Goal: Task Accomplishment & Management: Manage account settings

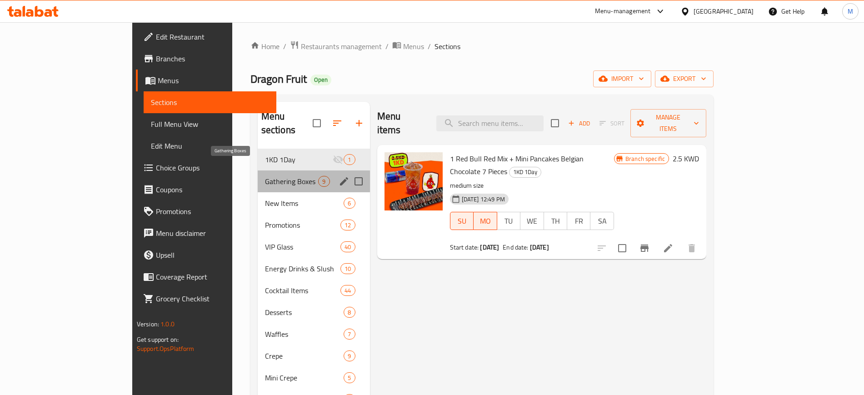
click at [265, 176] on span "Gathering Boxes" at bounding box center [292, 181] width 54 height 11
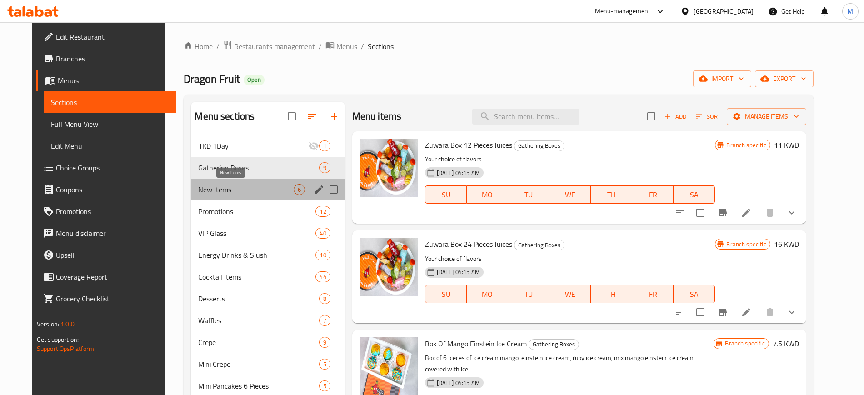
click at [244, 190] on span "New Items" at bounding box center [245, 189] width 95 height 11
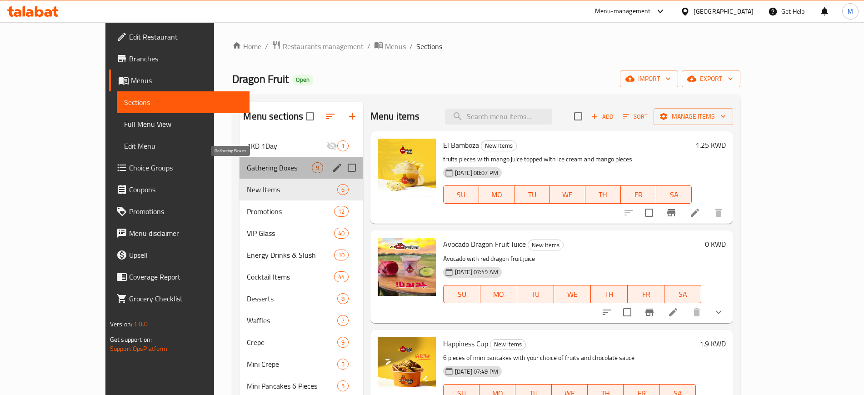
click at [247, 162] on span "Gathering Boxes" at bounding box center [279, 167] width 65 height 11
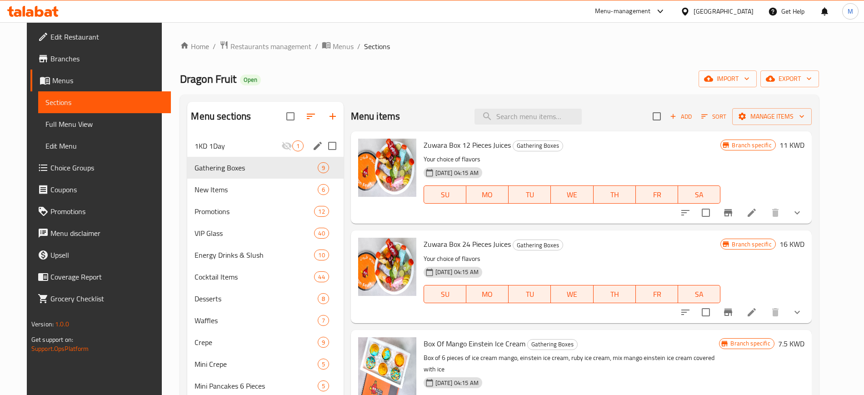
click at [238, 139] on div "1KD 1Day 1" at bounding box center [265, 146] width 156 height 22
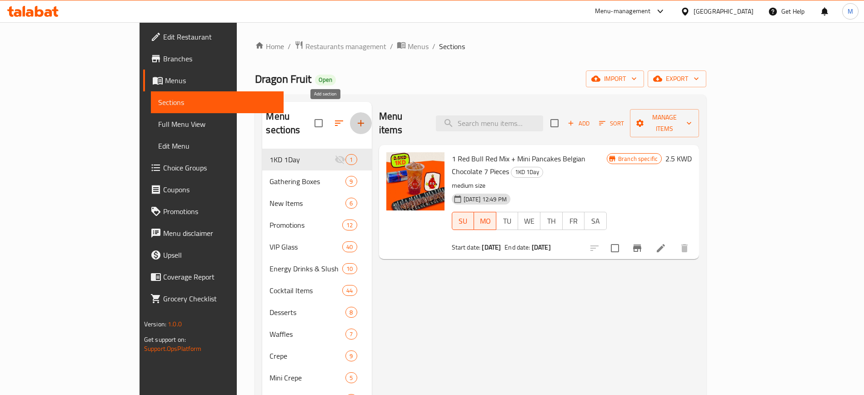
click at [355, 118] on icon "button" at bounding box center [360, 123] width 11 height 11
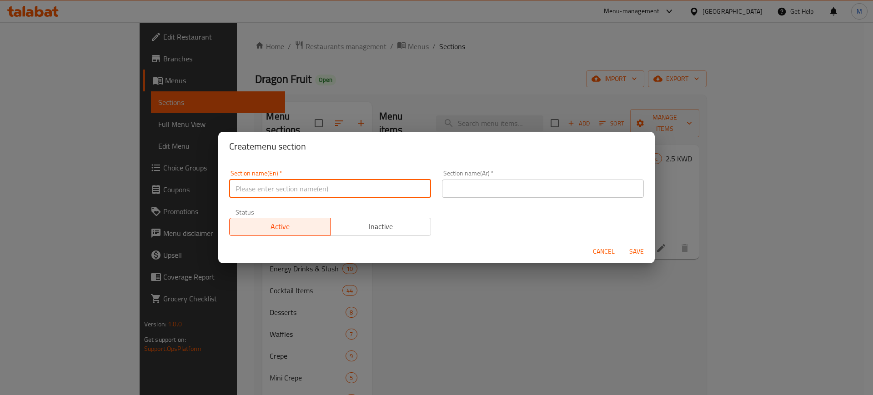
click at [331, 188] on input "text" at bounding box center [330, 189] width 202 height 18
type input "MFG"
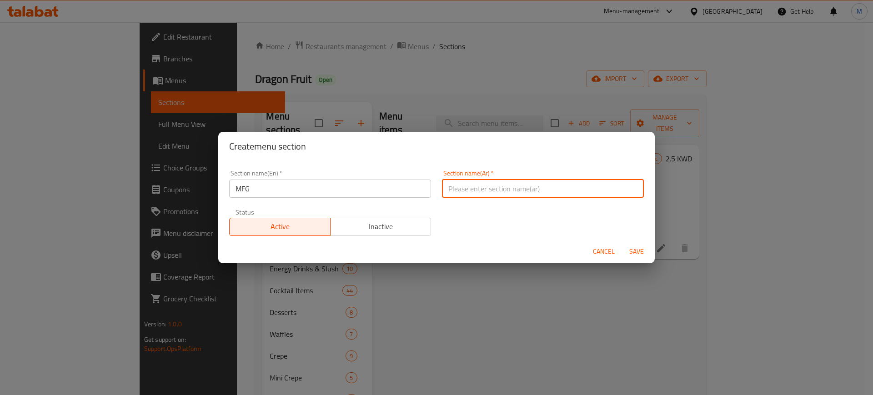
click at [467, 183] on input "text" at bounding box center [543, 189] width 202 height 18
type input "عزيمة لليمعات"
click at [640, 249] on span "Save" at bounding box center [636, 251] width 22 height 11
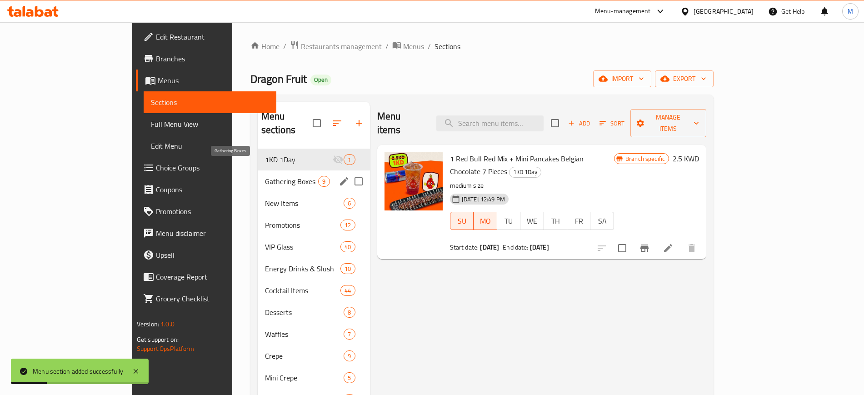
click at [265, 176] on span "Gathering Boxes" at bounding box center [292, 181] width 54 height 11
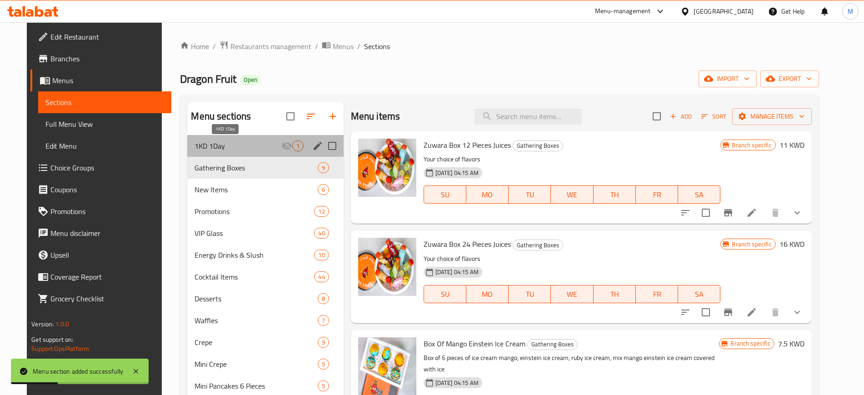
click at [258, 144] on span "1KD 1Day" at bounding box center [238, 145] width 86 height 11
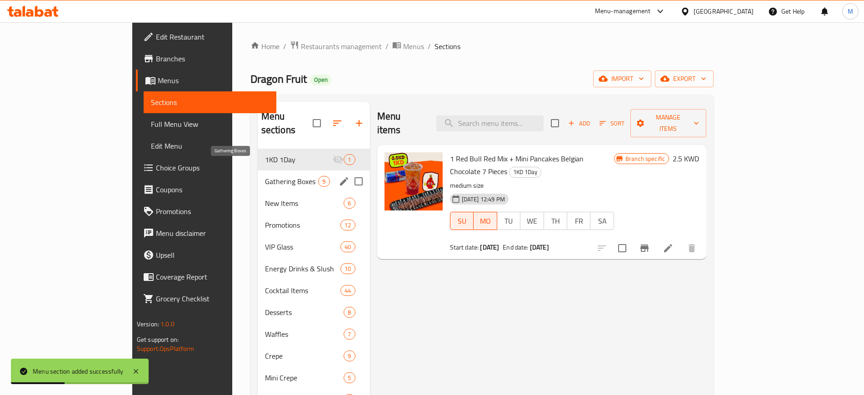
click at [265, 176] on span "Gathering Boxes" at bounding box center [292, 181] width 54 height 11
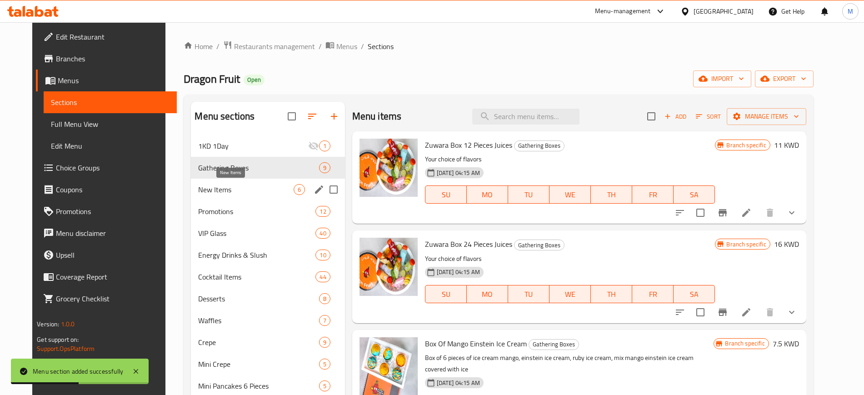
click at [250, 189] on span "New Items" at bounding box center [245, 189] width 95 height 11
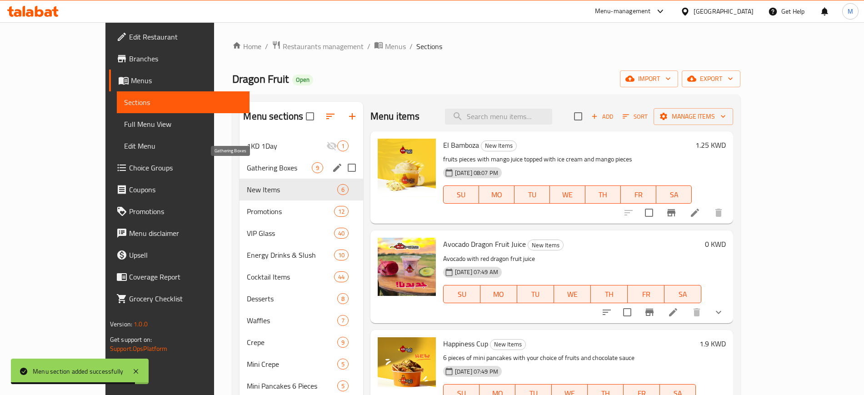
click at [258, 165] on span "Gathering Boxes" at bounding box center [279, 167] width 65 height 11
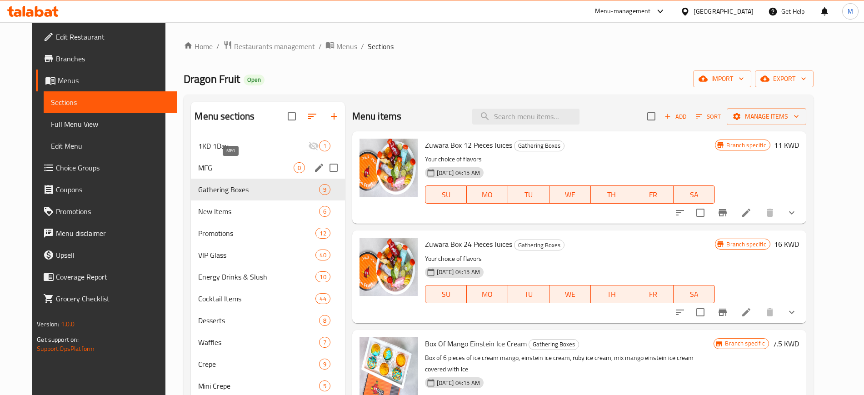
click at [258, 165] on span "MFG" at bounding box center [245, 167] width 95 height 11
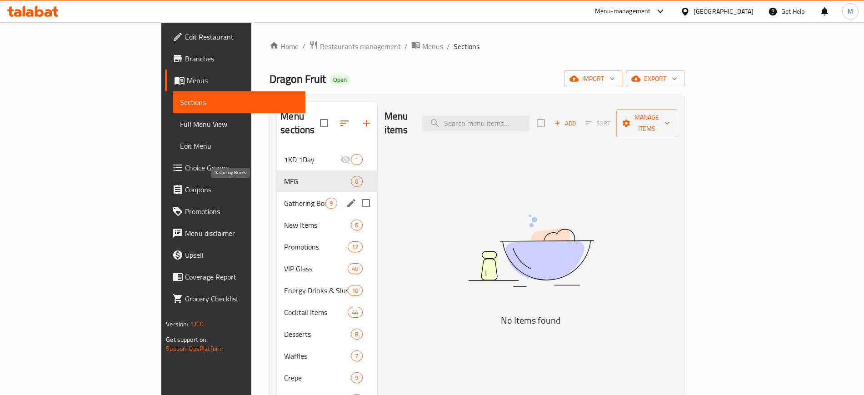
click at [284, 198] on span "Gathering Boxes" at bounding box center [304, 203] width 41 height 11
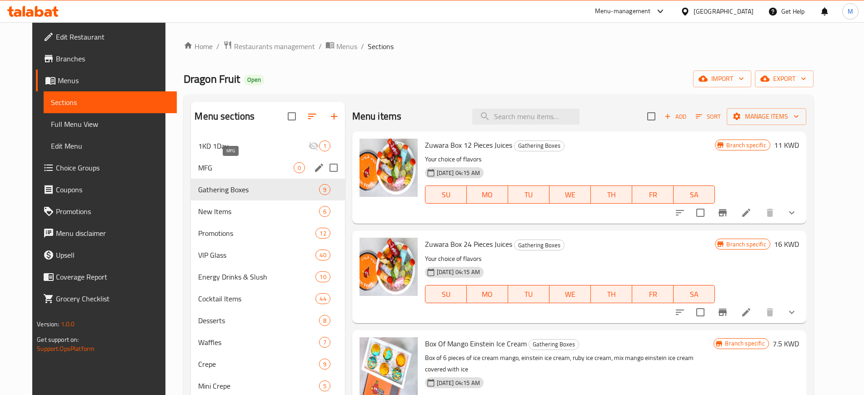
click at [253, 169] on span "MFG" at bounding box center [245, 167] width 95 height 11
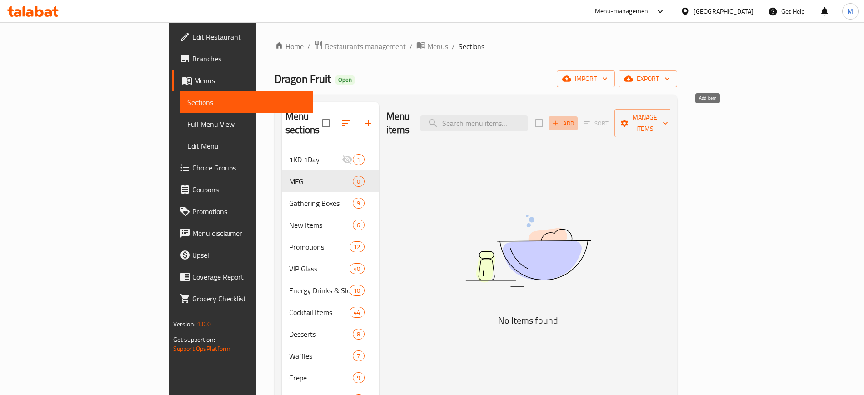
click at [575, 119] on span "Add" at bounding box center [563, 123] width 25 height 10
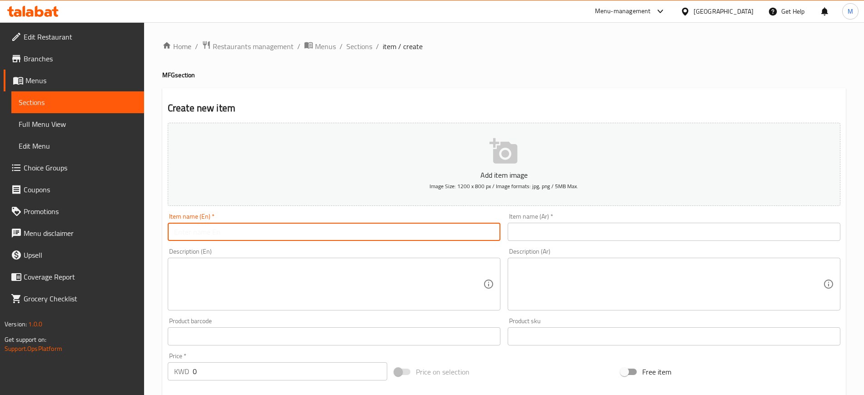
click at [279, 234] on input "text" at bounding box center [334, 232] width 333 height 18
type input "Meal For Group"
click at [551, 233] on input "text" at bounding box center [674, 232] width 333 height 18
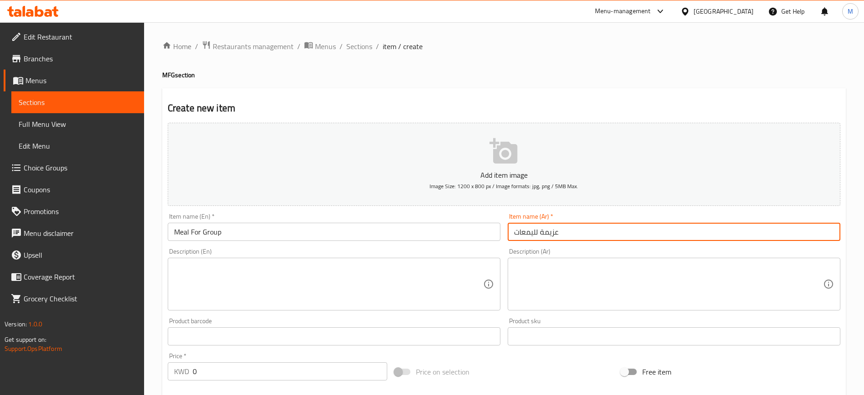
type input "عزيمة لليمعات"
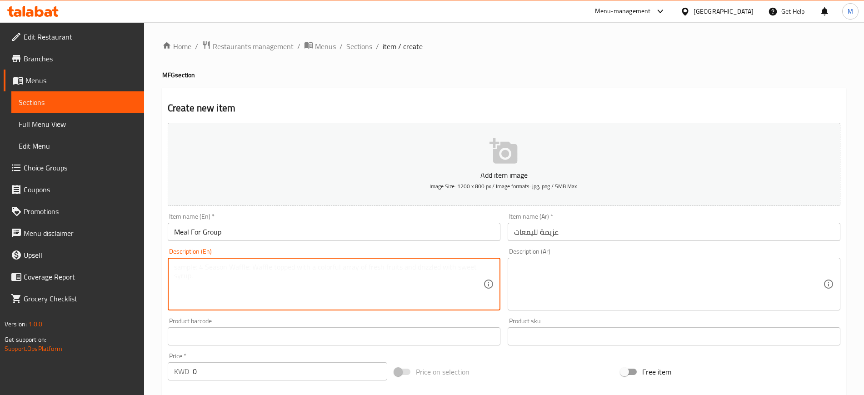
click at [286, 296] on textarea at bounding box center [328, 284] width 309 height 43
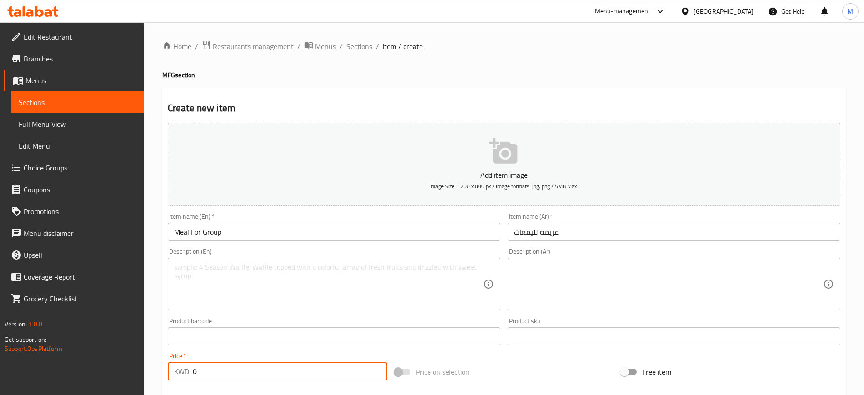
drag, startPoint x: 229, startPoint y: 372, endPoint x: 171, endPoint y: 384, distance: 58.6
click at [171, 384] on div "Add item image Image Size: 1200 x 800 px / Image formats: jpg, png / 5MB Max. I…" at bounding box center [504, 315] width 680 height 392
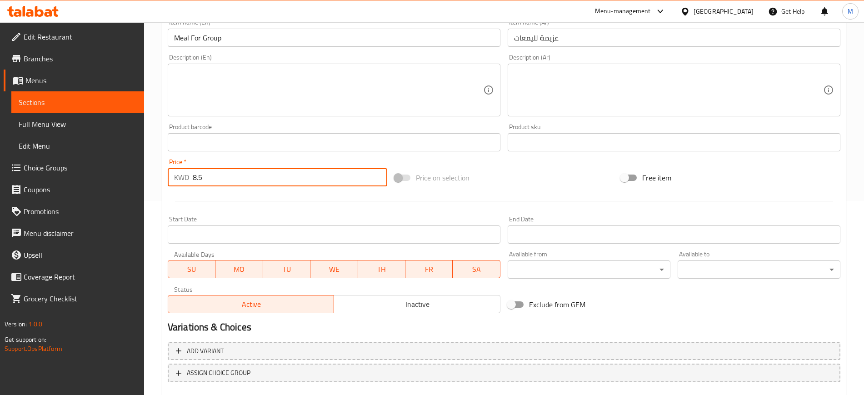
scroll to position [190, 0]
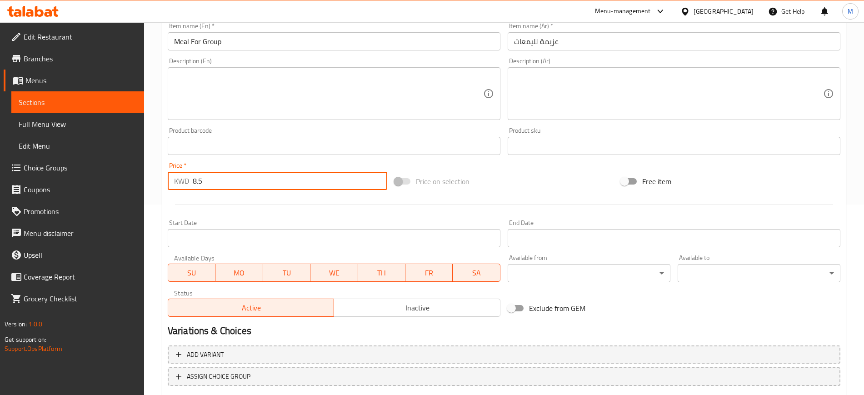
type input "8.5"
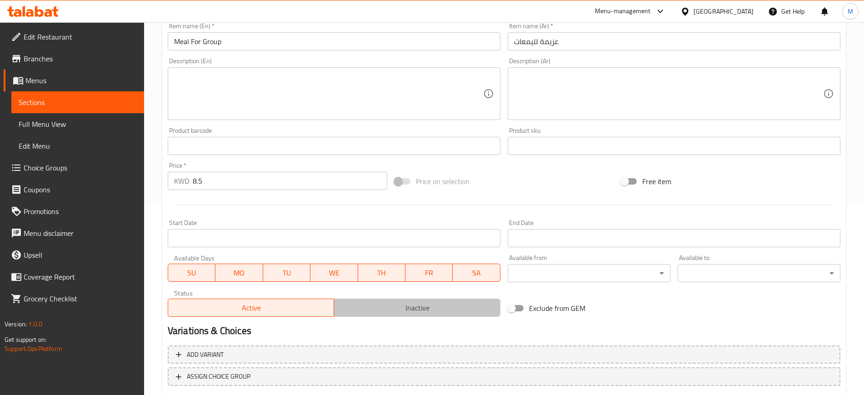
click at [424, 314] on button "Inactive" at bounding box center [417, 308] width 167 height 18
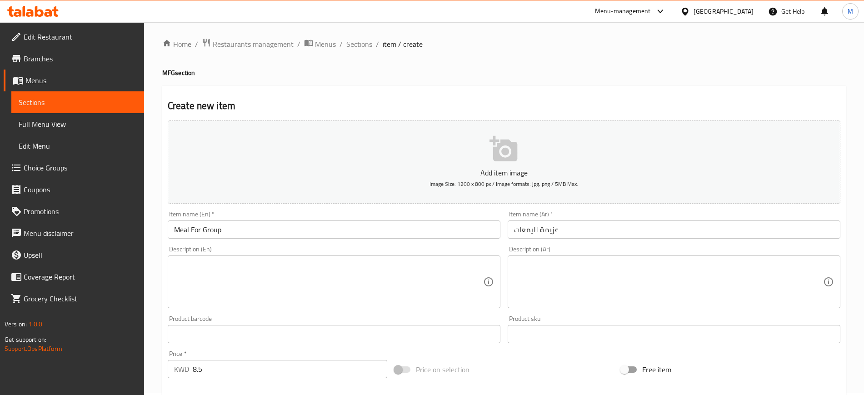
scroll to position [0, 0]
click at [263, 293] on textarea at bounding box center [328, 284] width 309 height 43
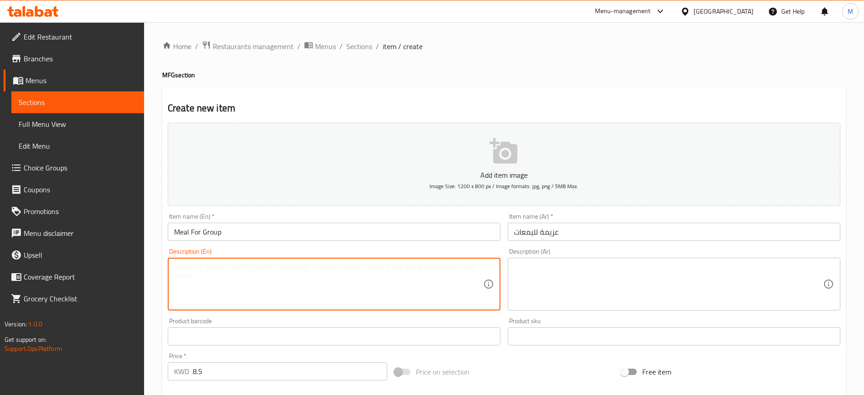
paste textarea "4 mini pancakes (belgian chocolate 6 pieces) + 1 red mojito + 1 blue mojito + 1…"
click at [422, 265] on textarea "4 mini pancakes (belgian chocolate 6 pieces) + 1 red mojito + 1 blue mojito + 1…" at bounding box center [328, 284] width 309 height 43
click at [460, 270] on textarea "4 mini pancakes (belgian chocolate 6 pieces) + 1 red mojito + 1 blue mojito + 1…" at bounding box center [328, 284] width 309 height 43
click at [454, 278] on textarea "4 mini pancakes (belgian chocolate 6 pieces) + 1 red mojito + 1 blue mojito + 1…" at bounding box center [328, 284] width 309 height 43
type textarea "4 mini pancakes (belgian chocolate 6 pieces) + 1 red mojito + 1 blue mojito + 1…"
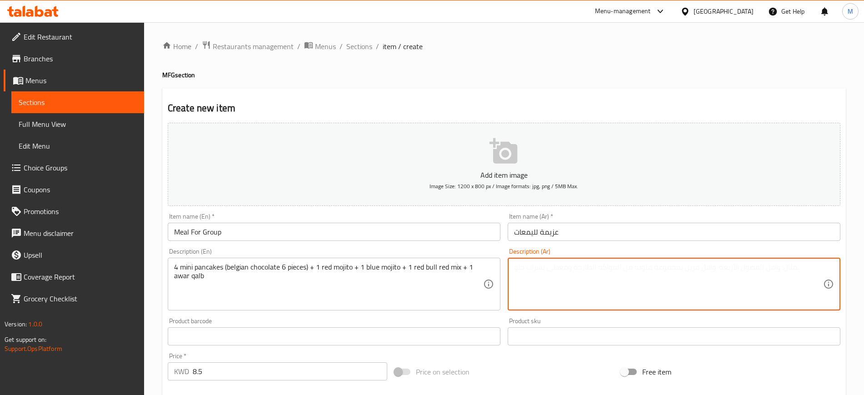
click at [597, 285] on textarea at bounding box center [668, 284] width 309 height 43
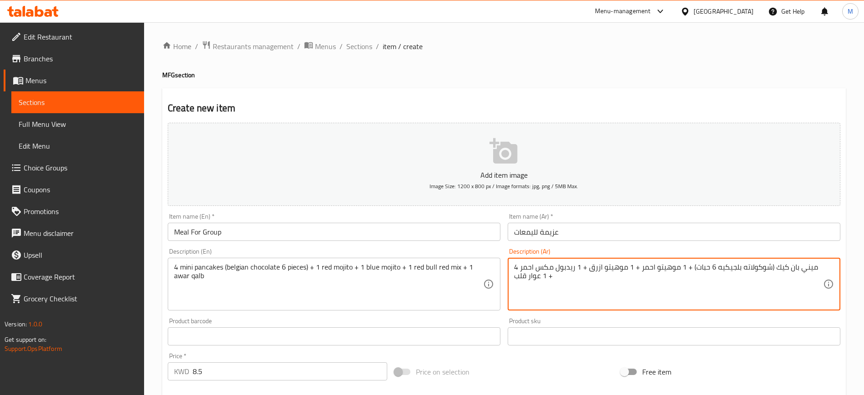
type textarea "4 ميني بان كيك (شوكولاته بلجيكيه 6 حبات) + 1 موهيتو احمر + 1 موهيتو ازرق + 1 ري…"
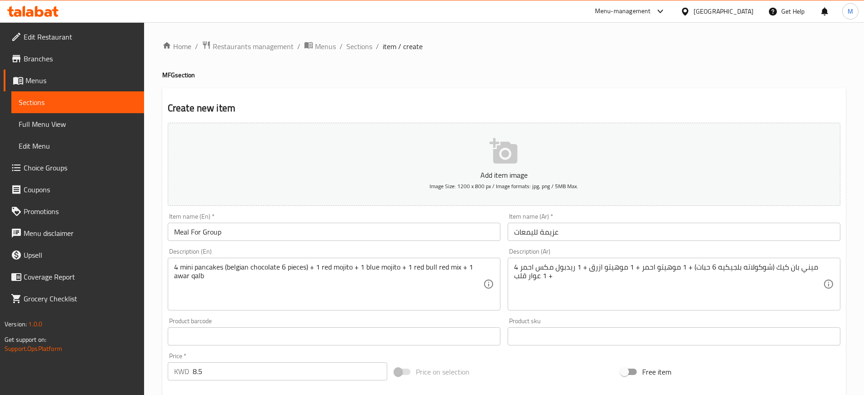
click at [365, 215] on div "Item name (En)   * Meal For Group Item name (En) *" at bounding box center [334, 227] width 333 height 28
click at [269, 234] on input "Meal For Group" at bounding box center [334, 232] width 333 height 18
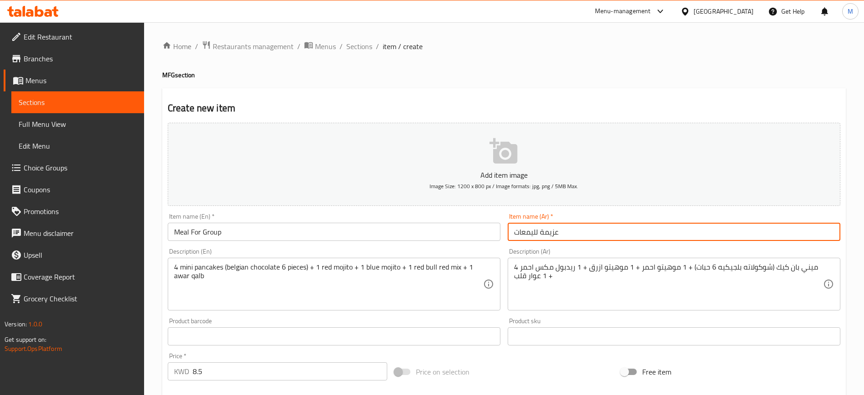
click at [583, 236] on input "عزيمة لليمعات" at bounding box center [674, 232] width 333 height 18
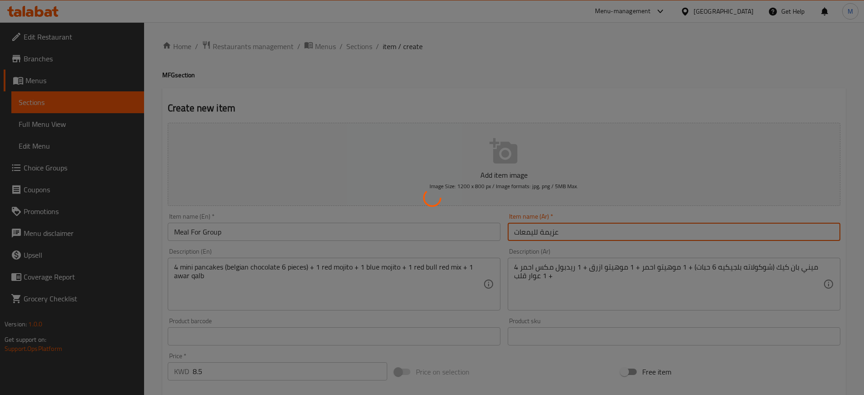
type input "0"
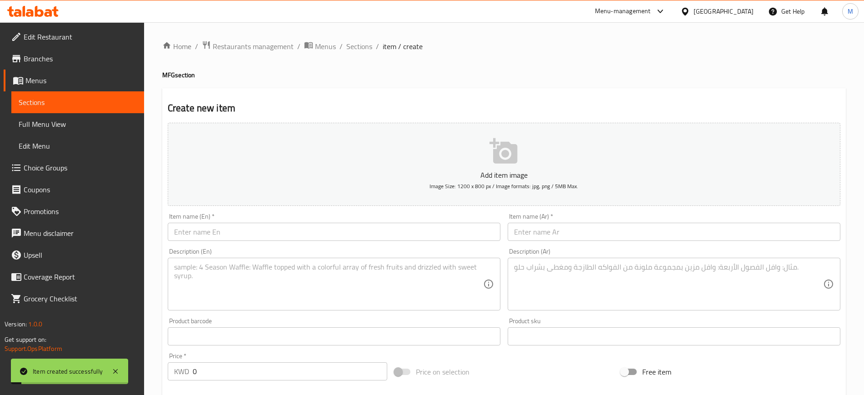
click at [569, 93] on div "Create new item Add item image Image Size: 1200 x 800 px / Image formats: jpg, …" at bounding box center [503, 352] width 683 height 529
click at [362, 44] on span "Sections" at bounding box center [359, 46] width 26 height 11
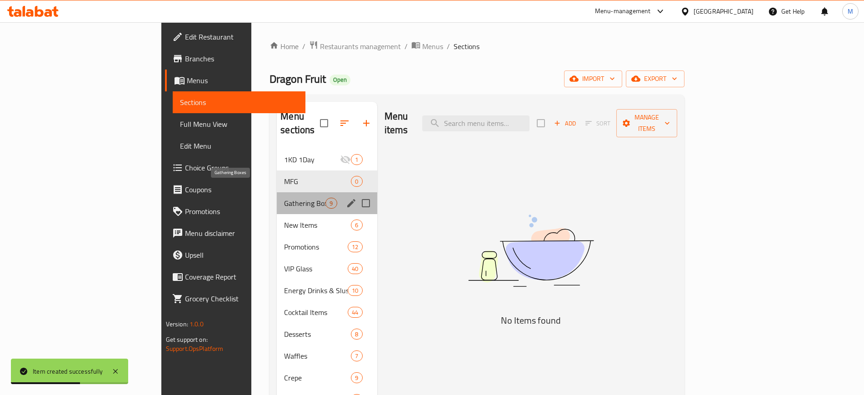
click at [284, 198] on span "Gathering Boxes" at bounding box center [304, 203] width 41 height 11
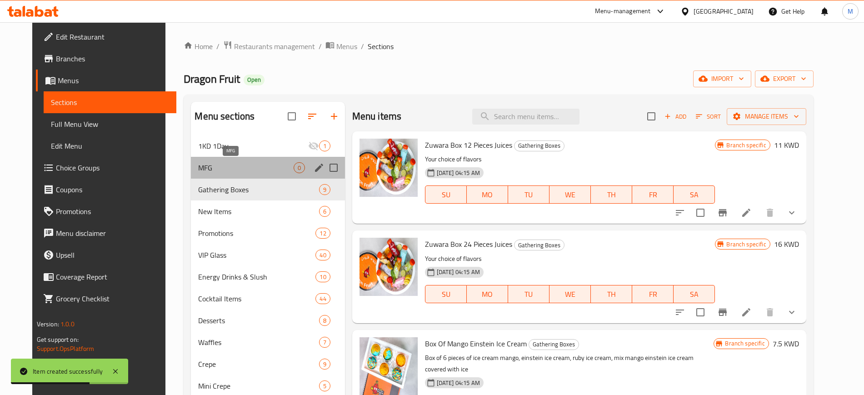
click at [270, 172] on span "MFG" at bounding box center [245, 167] width 95 height 11
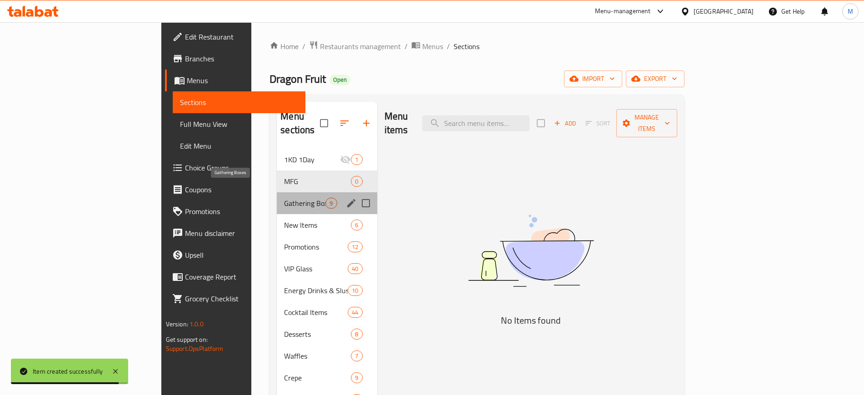
click at [284, 198] on span "Gathering Boxes" at bounding box center [304, 203] width 41 height 11
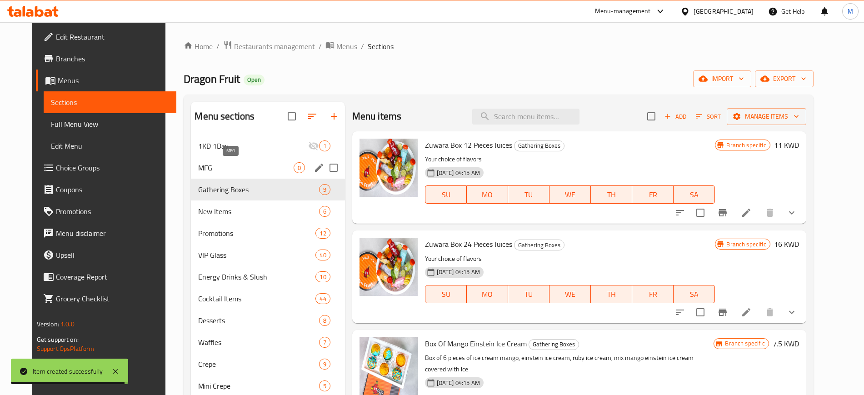
click at [233, 165] on span "MFG" at bounding box center [245, 167] width 95 height 11
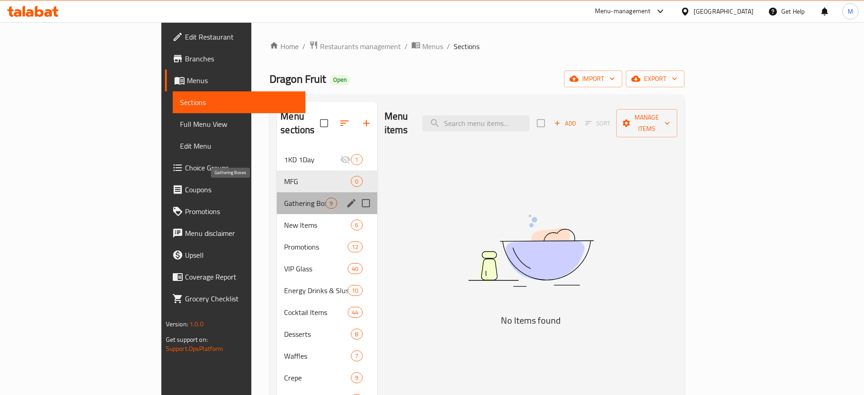
drag, startPoint x: 227, startPoint y: 189, endPoint x: 240, endPoint y: 170, distance: 22.5
click at [284, 198] on span "Gathering Boxes" at bounding box center [304, 203] width 41 height 11
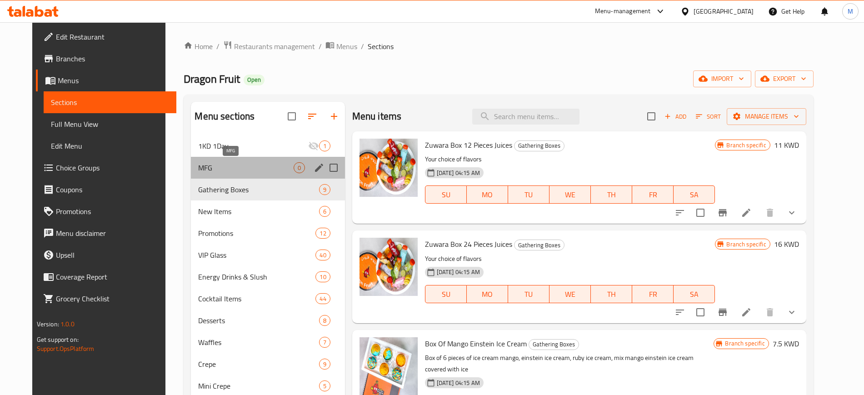
click at [241, 168] on span "MFG" at bounding box center [245, 167] width 95 height 11
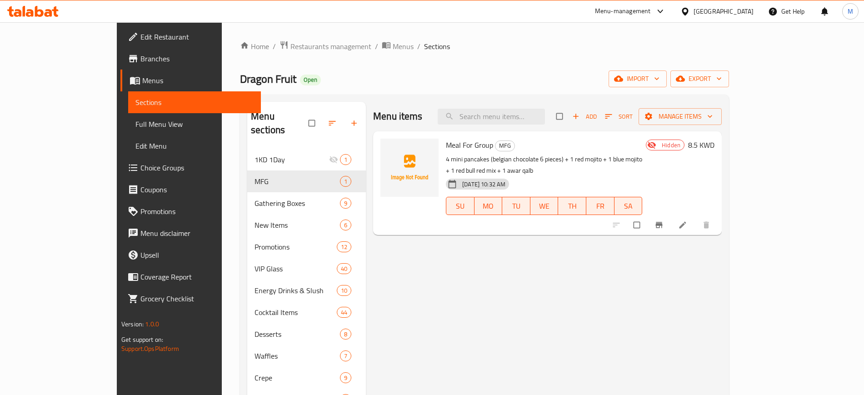
click at [629, 156] on p "4 mini pancakes (belgian chocolate 6 pieces) + 1 red mojito + 1 blue mojito + 1…" at bounding box center [544, 165] width 196 height 23
click at [391, 151] on circle "upload picture" at bounding box center [392, 151] width 2 height 2
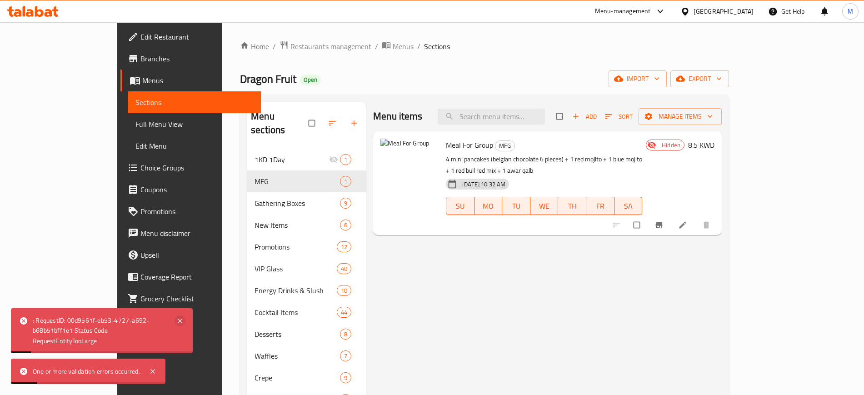
click at [176, 322] on icon at bounding box center [180, 320] width 11 height 11
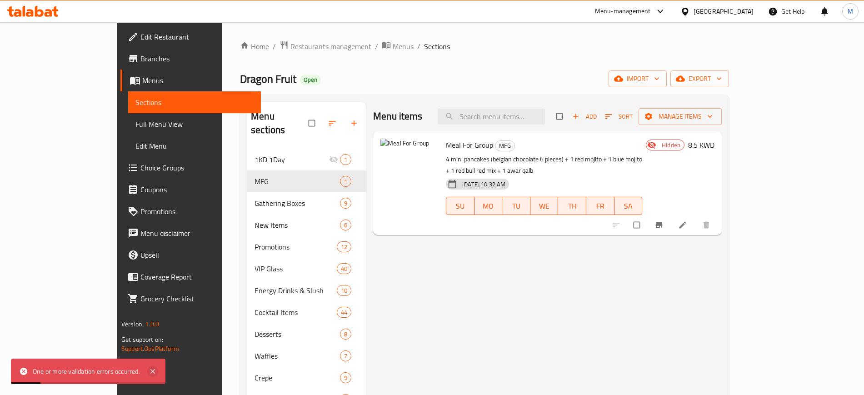
click at [153, 370] on icon at bounding box center [152, 371] width 11 height 11
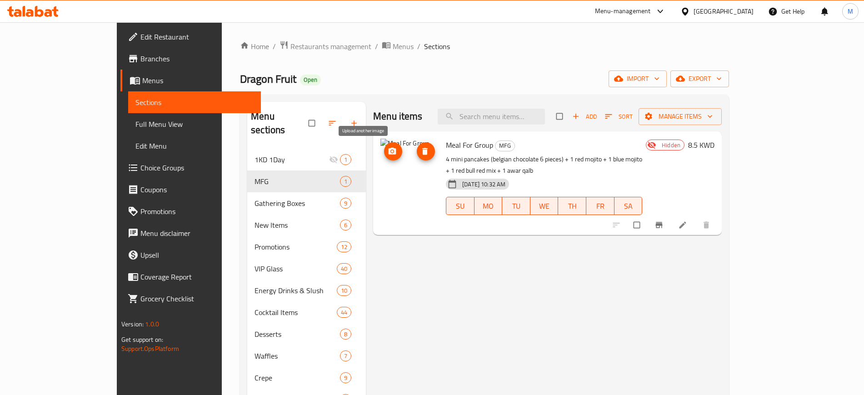
click at [388, 155] on icon "upload picture" at bounding box center [392, 151] width 9 height 9
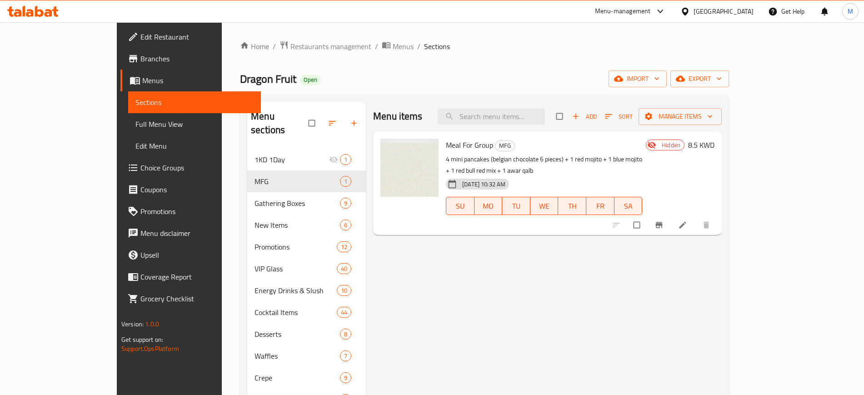
click at [642, 154] on p "4 mini pancakes (belgian chocolate 6 pieces) + 1 red mojito + 1 blue mojito + 1…" at bounding box center [544, 165] width 196 height 23
click at [303, 79] on div "Dragon Fruit Open import export" at bounding box center [484, 78] width 489 height 17
click at [290, 48] on span "Restaurants management" at bounding box center [330, 46] width 81 height 11
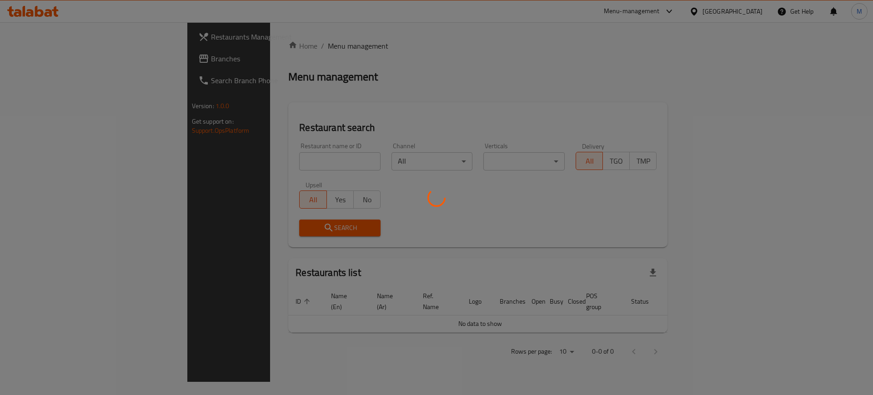
click at [292, 160] on div at bounding box center [436, 197] width 873 height 395
click at [292, 161] on div at bounding box center [436, 197] width 873 height 395
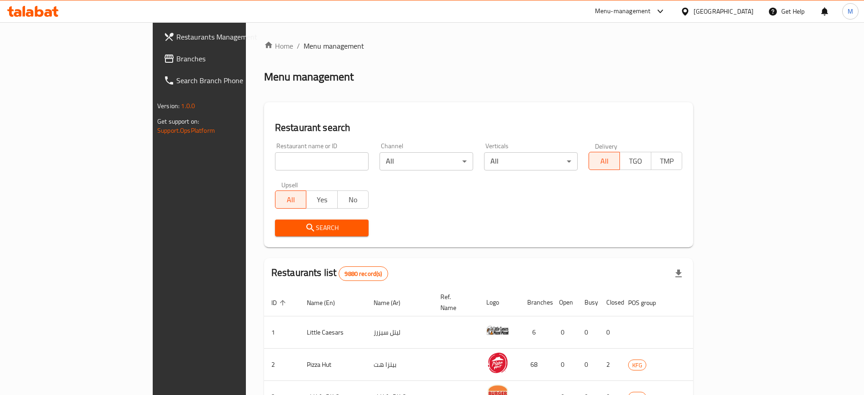
click at [292, 161] on input "search" at bounding box center [322, 161] width 94 height 18
type input "strawberry corner"
click button "Search" at bounding box center [322, 228] width 94 height 17
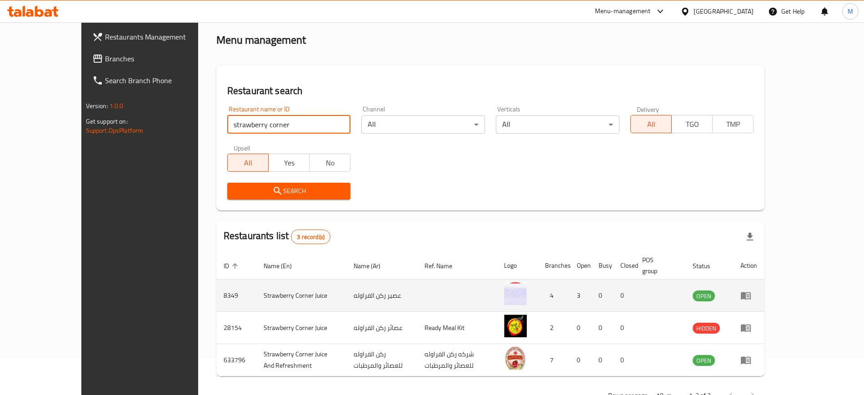
scroll to position [57, 0]
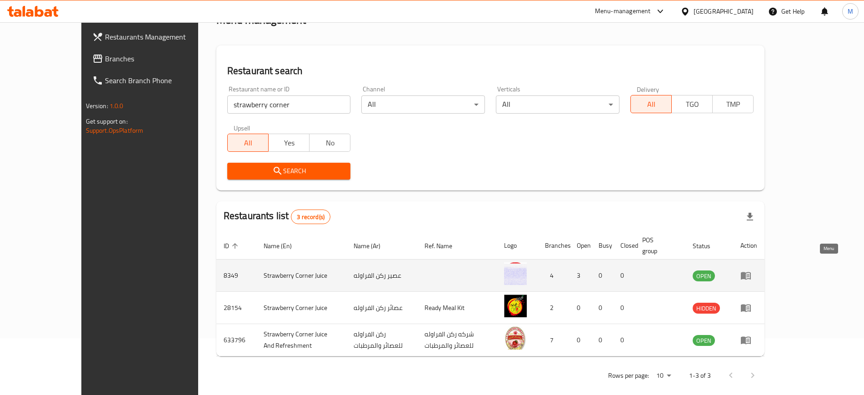
click at [751, 270] on icon "enhanced table" at bounding box center [745, 275] width 11 height 11
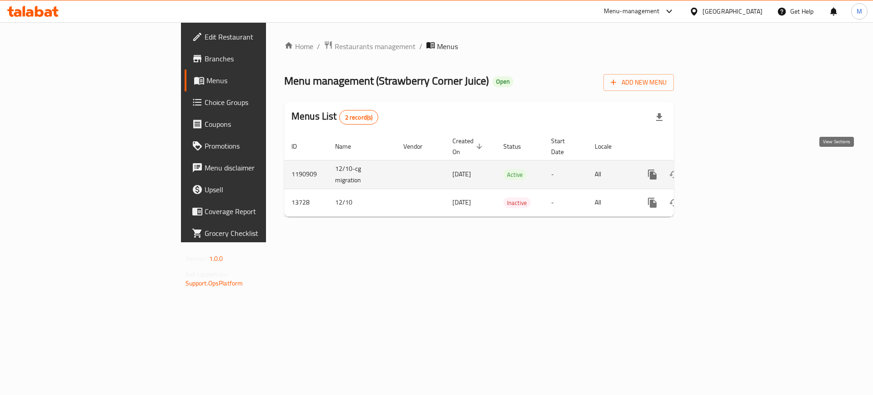
click at [723, 169] on icon "enhanced table" at bounding box center [717, 174] width 11 height 11
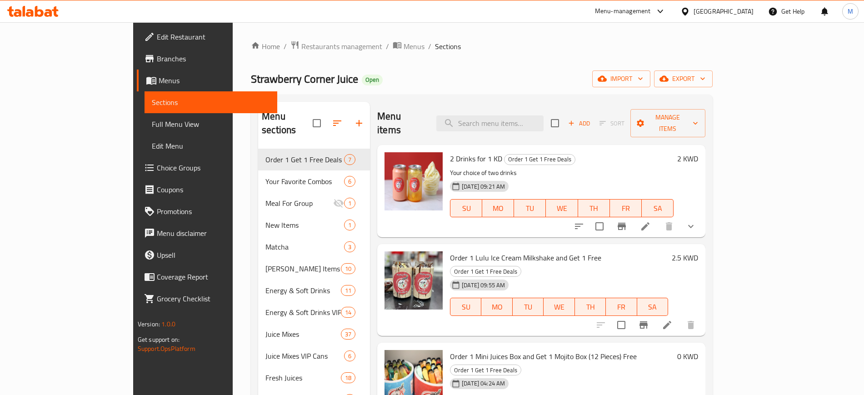
drag, startPoint x: 659, startPoint y: 120, endPoint x: 593, endPoint y: 142, distance: 69.8
click at [654, 122] on div "Menu items Add Sort Manage items" at bounding box center [541, 123] width 328 height 43
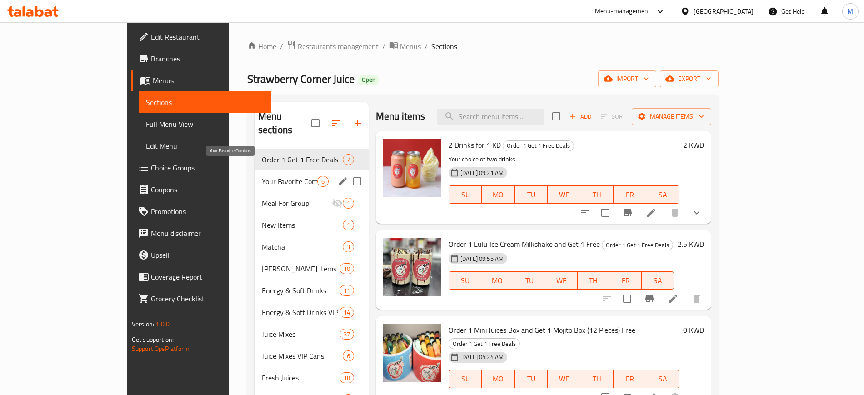
click at [262, 176] on span "Your Favorite Combos" at bounding box center [289, 181] width 55 height 11
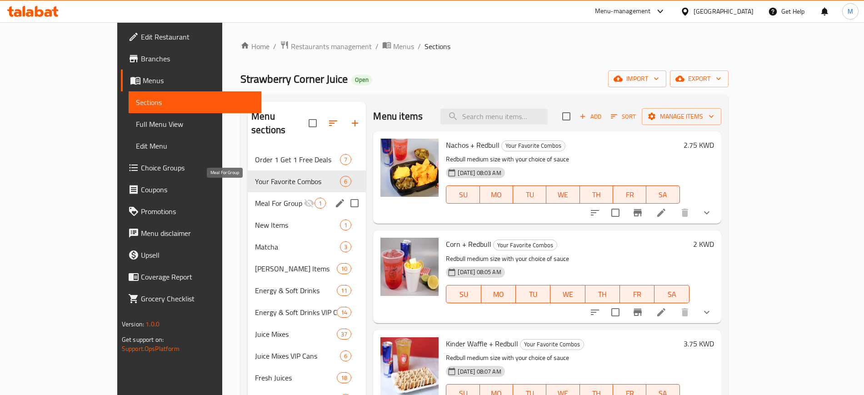
click at [255, 198] on span "Meal For Group" at bounding box center [279, 203] width 49 height 11
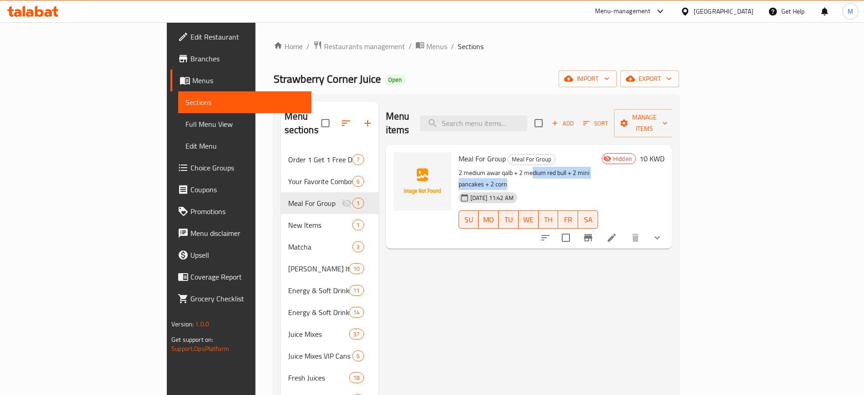
drag, startPoint x: 504, startPoint y: 156, endPoint x: 603, endPoint y: 160, distance: 98.7
click at [598, 167] on p "2 medium awar qalb + 2 medium red bull + 2 mini pancakes + 2 corn" at bounding box center [529, 178] width 140 height 23
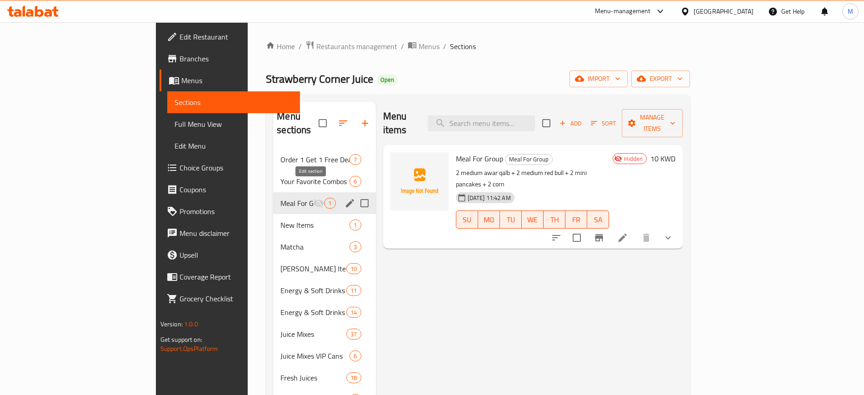
click at [346, 199] on icon "edit" at bounding box center [350, 203] width 8 height 8
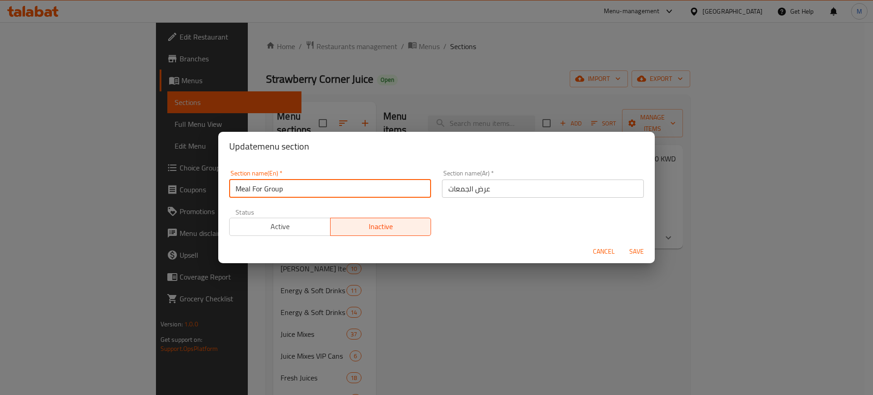
drag, startPoint x: 324, startPoint y: 189, endPoint x: 226, endPoint y: 183, distance: 98.8
click at [226, 183] on div "Section name(En)   * Meal For Group Section name(En) *" at bounding box center [330, 184] width 213 height 39
type input "MFG"
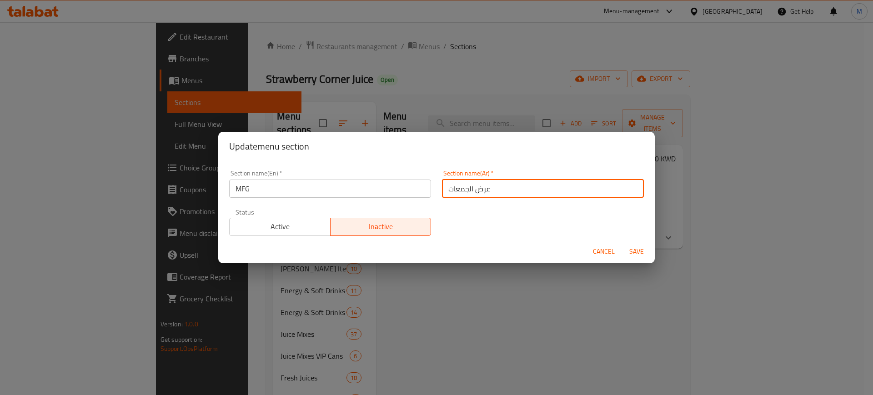
drag, startPoint x: 534, startPoint y: 185, endPoint x: 449, endPoint y: 192, distance: 85.3
click at [449, 192] on input "عرض الجمعات" at bounding box center [543, 189] width 202 height 18
click at [489, 193] on input "عرض الجمعات" at bounding box center [543, 189] width 202 height 18
click at [491, 190] on input "عرض الجمعات" at bounding box center [543, 189] width 202 height 18
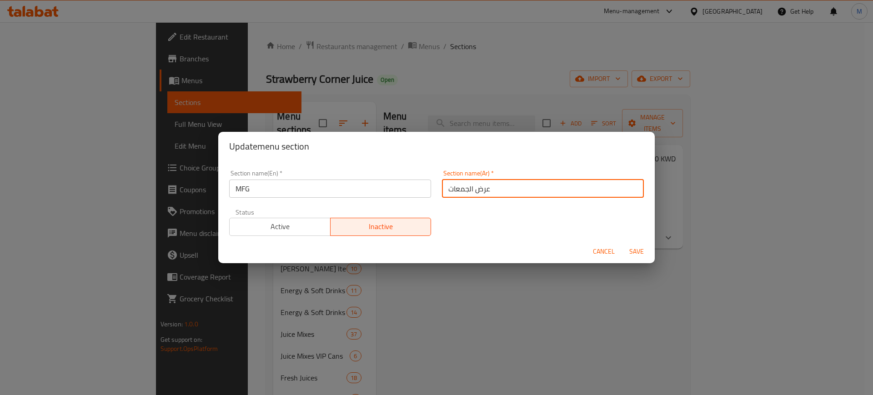
click at [491, 190] on input "عرض الجمعات" at bounding box center [543, 189] width 202 height 18
type input "عزيمة لليمعات"
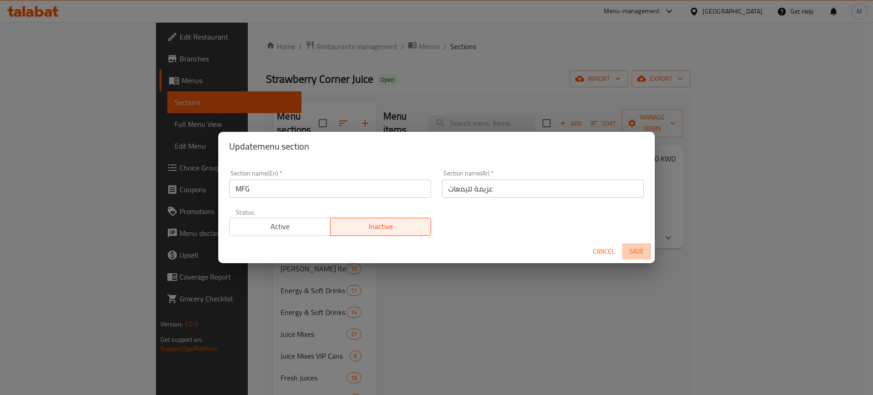
click at [639, 249] on span "Save" at bounding box center [636, 251] width 22 height 11
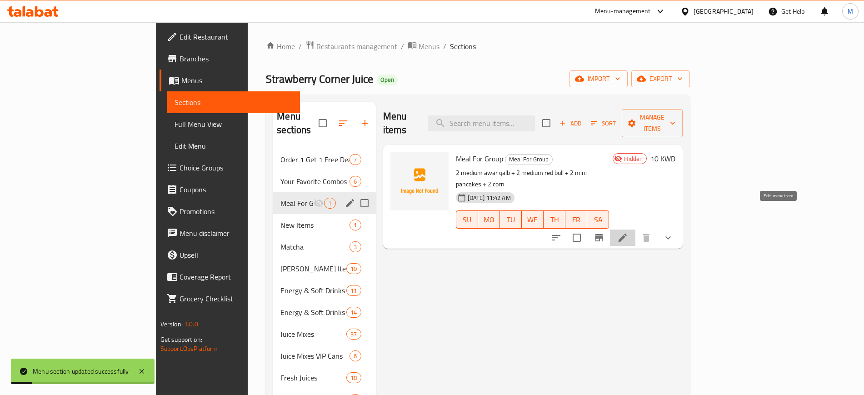
click at [628, 232] on icon at bounding box center [622, 237] width 11 height 11
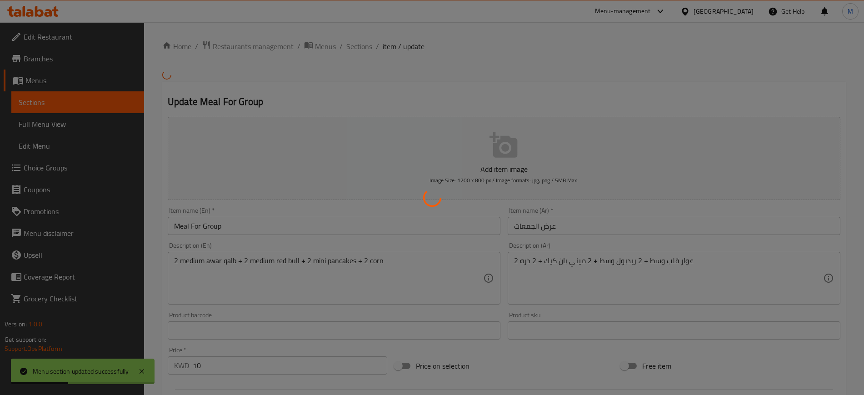
type input "اختيارك للريدبول الاول"
type input "1"
type input "اختيارك من الريدبول الثاني"
type input "1"
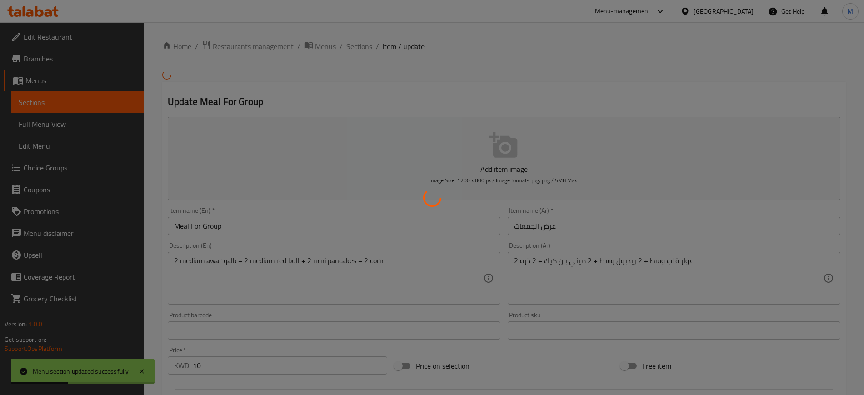
type input "1"
type input "اختيارك الاول من الميني بان كيك"
type input "1"
type input "اختيارك الثاني من الميني [PERSON_NAME]"
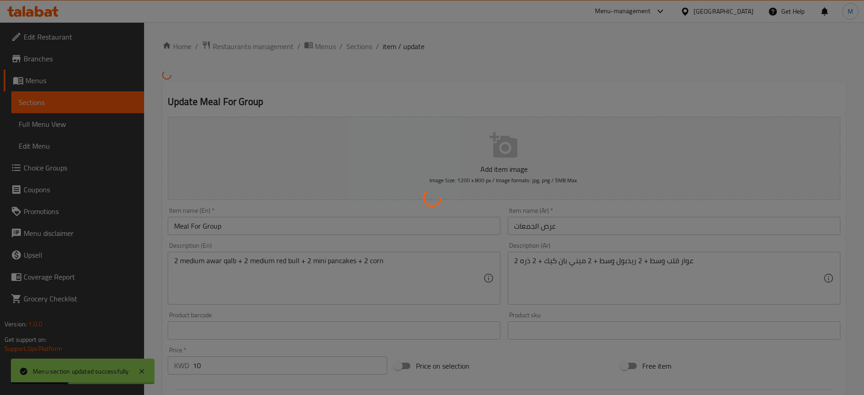
type input "1"
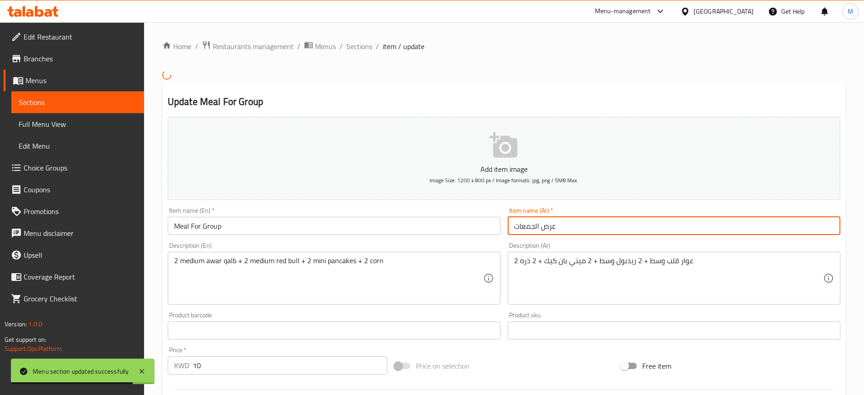
drag, startPoint x: 603, startPoint y: 226, endPoint x: 480, endPoint y: 222, distance: 123.2
click at [480, 222] on div "Add item image Image Size: 1200 x 800 px / Image formats: jpg, png / 5MB Max. I…" at bounding box center [504, 309] width 680 height 392
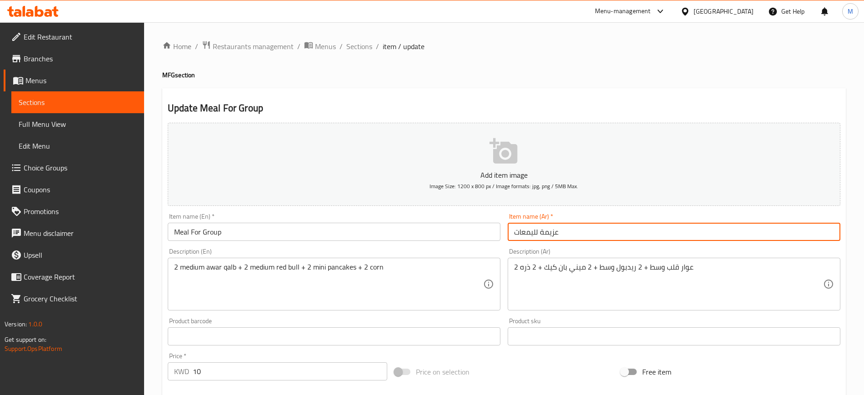
type input "عزيمة لليمعات"
click at [362, 47] on span "Sections" at bounding box center [359, 46] width 26 height 11
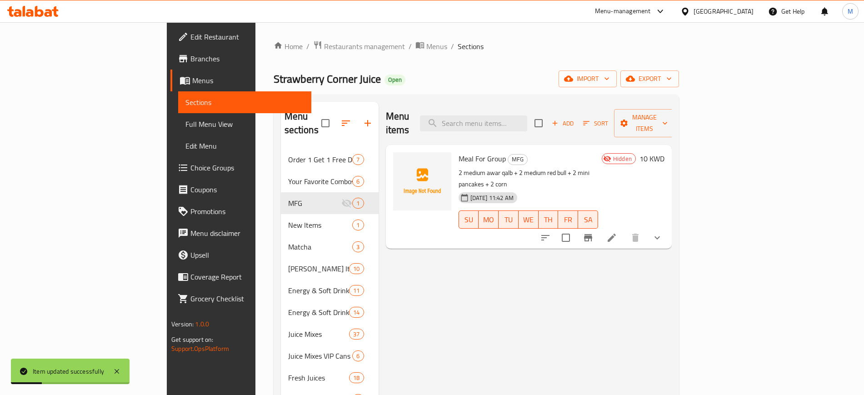
click at [602, 189] on div "[DATE] 11:42 AM SU MO TU WE TH FR SA" at bounding box center [528, 213] width 147 height 49
click at [617, 232] on icon at bounding box center [611, 237] width 11 height 11
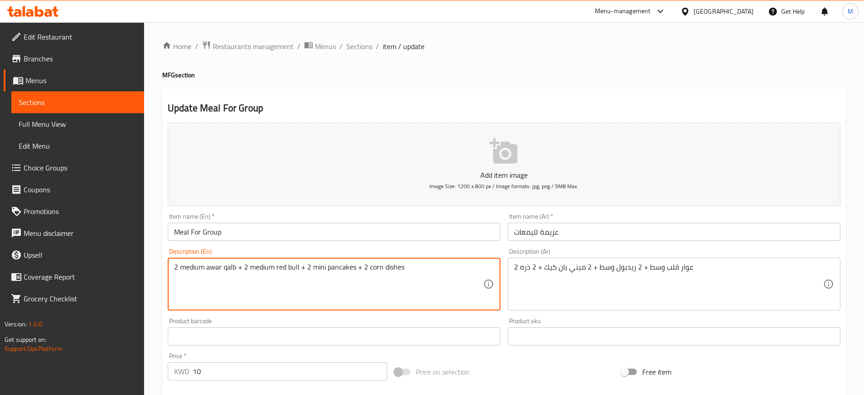
type textarea "2 medium awar qalb + 2 medium red bull + 2 mini pancakes + 2 corn dishes"
click at [585, 239] on input "عزيمة لليمعات" at bounding box center [674, 232] width 333 height 18
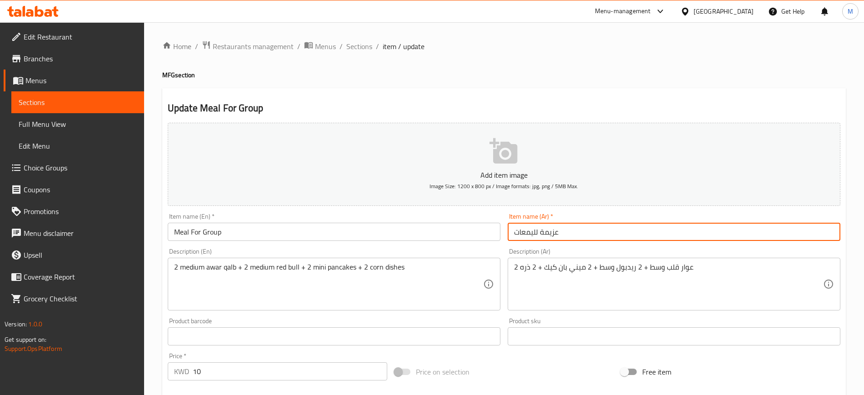
click at [588, 247] on div "Description (Ar) 2 عوار قلب وسط + 2 ريدبول وسط + 2 ميني بان كيك + 2 ذره Descrip…" at bounding box center [674, 279] width 340 height 70
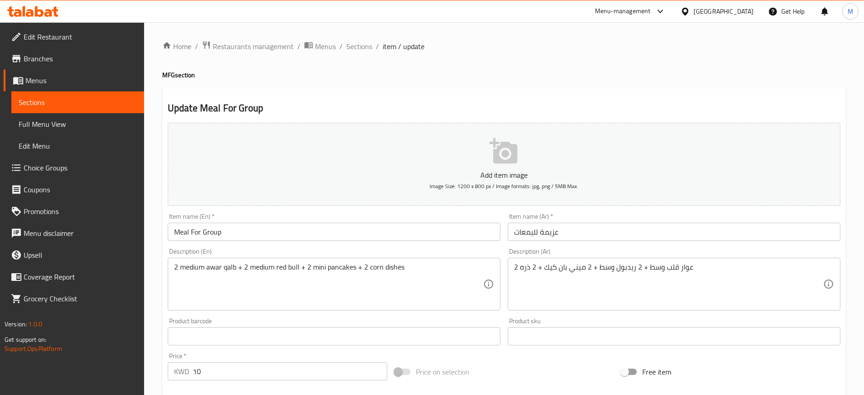
click at [272, 244] on div "Item name (En)   * Meal For Group Item name (En) *" at bounding box center [334, 227] width 340 height 35
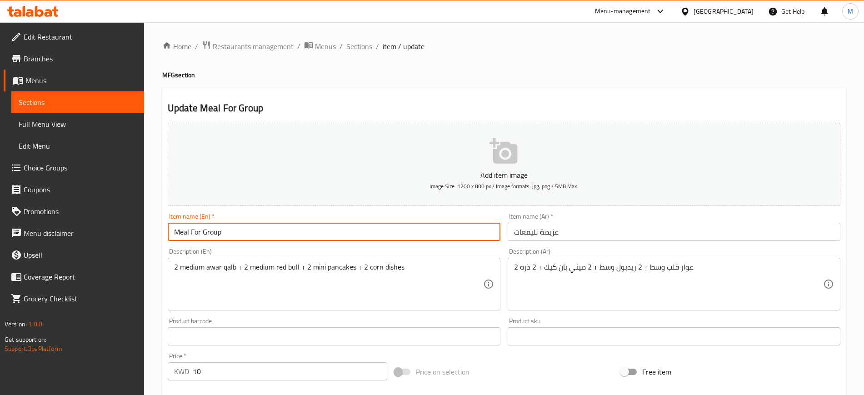
click at [264, 231] on input "Meal For Group" at bounding box center [334, 232] width 333 height 18
click at [356, 49] on span "Sections" at bounding box center [359, 46] width 26 height 11
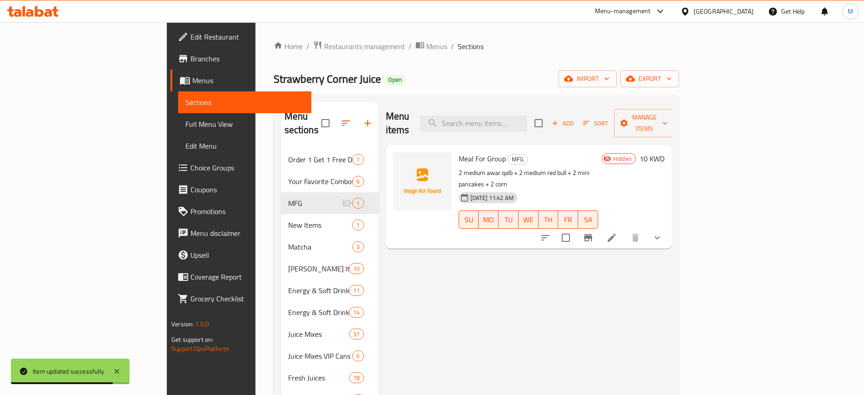
click at [341, 79] on div "Strawberry Corner Juice Open import export" at bounding box center [476, 78] width 405 height 17
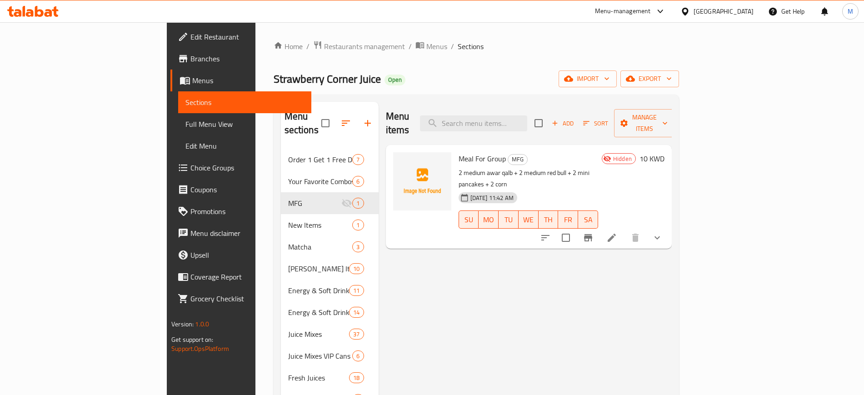
click at [339, 77] on div "Strawberry Corner Juice Open import export" at bounding box center [476, 78] width 405 height 17
click at [190, 59] on span "Branches" at bounding box center [246, 58] width 113 height 11
